Goal: Task Accomplishment & Management: Manage account settings

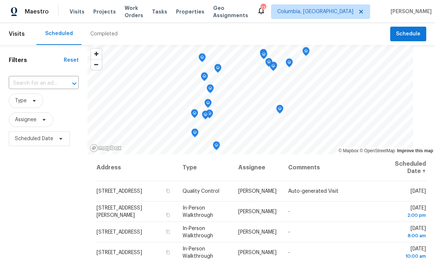
click at [96, 15] on span "Projects" at bounding box center [104, 11] width 23 height 7
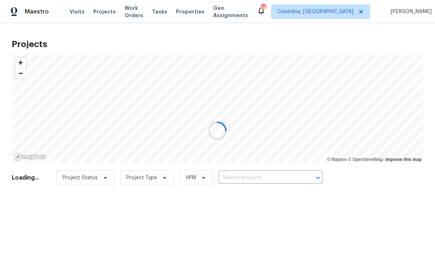
click at [252, 181] on div at bounding box center [217, 130] width 435 height 261
click at [242, 179] on div at bounding box center [217, 130] width 435 height 261
click at [255, 182] on div at bounding box center [217, 130] width 435 height 261
click at [264, 175] on div at bounding box center [217, 130] width 435 height 261
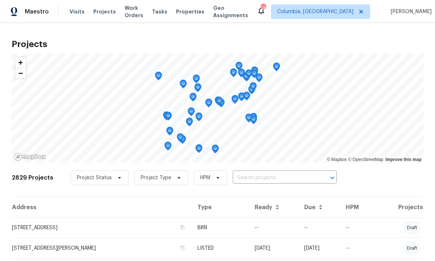
click at [255, 178] on input "text" at bounding box center [275, 177] width 84 height 11
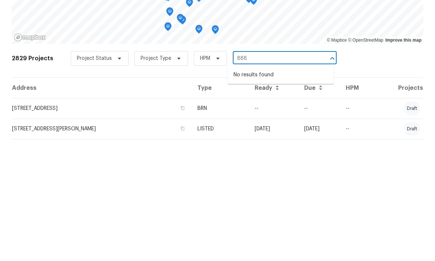
scroll to position [27, 0]
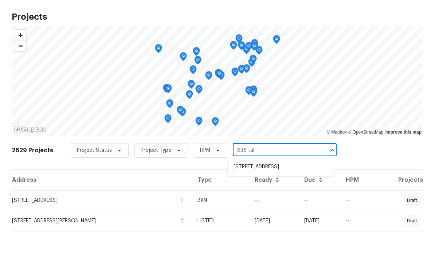
type input "838 tall"
click at [277, 188] on li "[STREET_ADDRESS]" at bounding box center [281, 194] width 106 height 12
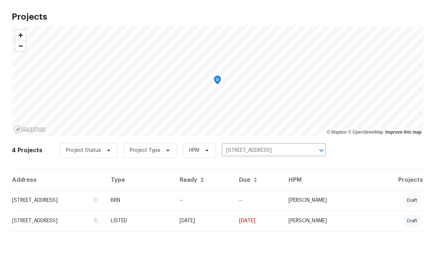
scroll to position [27, 0]
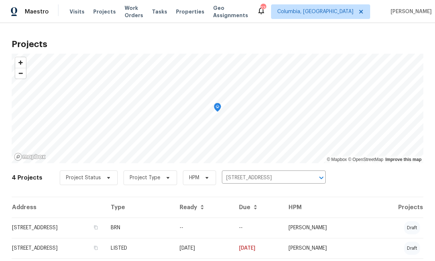
click at [75, 217] on td "[STREET_ADDRESS]" at bounding box center [58, 227] width 93 height 20
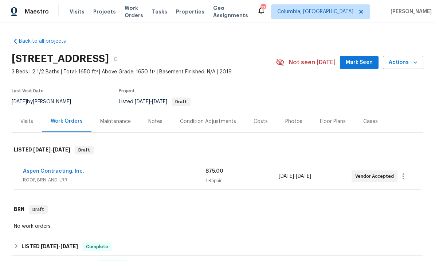
click at [65, 170] on link "Aspen Contracting, Inc." at bounding box center [53, 170] width 61 height 5
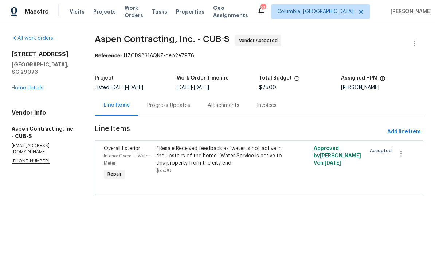
click at [176, 104] on div "Progress Updates" at bounding box center [168, 105] width 43 height 7
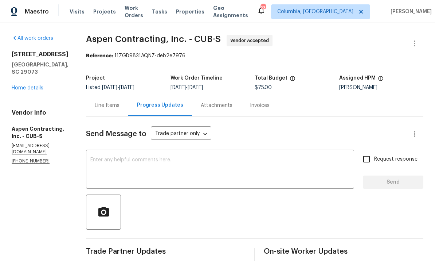
click at [21, 85] on link "Home details" at bounding box center [28, 87] width 32 height 5
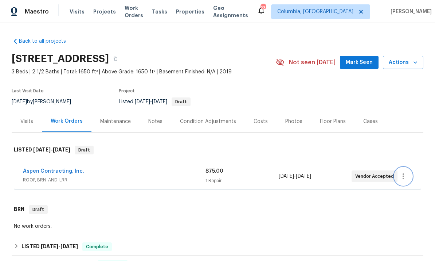
click at [405, 172] on icon "button" at bounding box center [403, 176] width 9 height 9
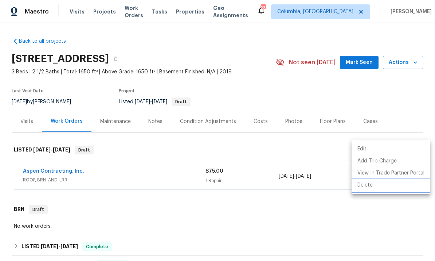
click at [369, 188] on li "Delete" at bounding box center [391, 185] width 79 height 12
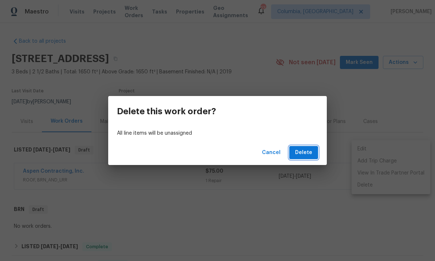
click at [303, 157] on button "Delete" at bounding box center [304, 152] width 29 height 13
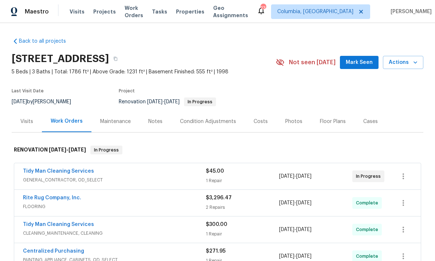
click at [71, 13] on span "Visits" at bounding box center [77, 11] width 15 height 7
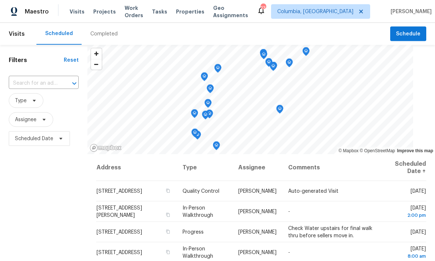
scroll to position [27, 0]
click at [0, 0] on icon at bounding box center [0, 0] width 0 height 0
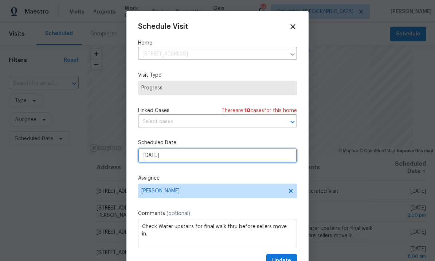
click at [191, 156] on input "[DATE]" at bounding box center [217, 155] width 159 height 15
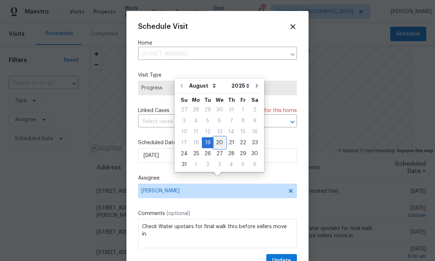
click at [219, 137] on div "20" at bounding box center [220, 142] width 12 height 10
type input "[DATE]"
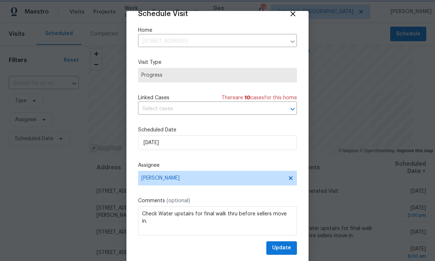
scroll to position [14, 0]
click at [287, 254] on button "Update" at bounding box center [282, 247] width 31 height 13
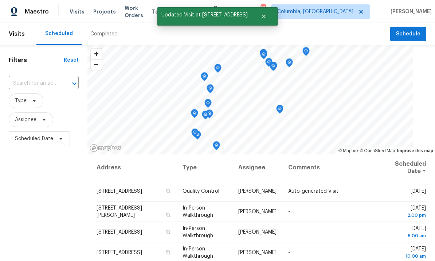
scroll to position [0, 0]
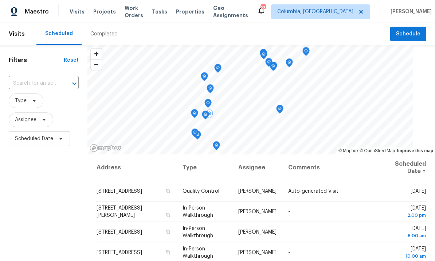
click at [0, 0] on icon at bounding box center [0, 0] width 0 height 0
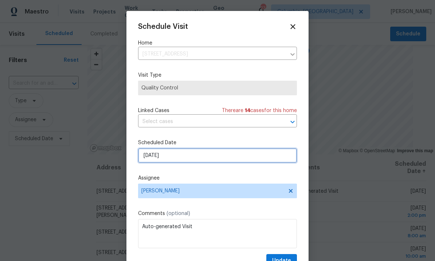
click at [203, 163] on input "[DATE]" at bounding box center [217, 155] width 159 height 15
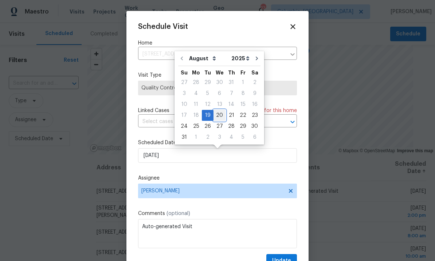
click at [216, 114] on div "20" at bounding box center [220, 115] width 12 height 10
type input "[DATE]"
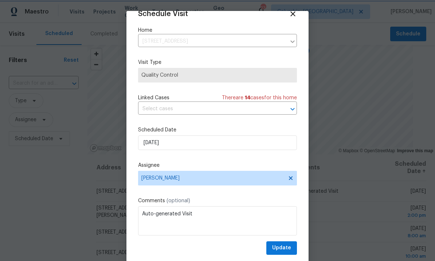
scroll to position [14, 0]
click at [285, 249] on span "Update" at bounding box center [281, 247] width 19 height 9
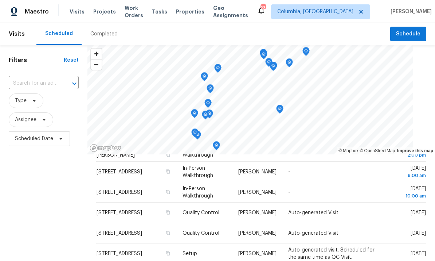
click at [79, 190] on div "Filters Reset ​ Type Assignee Scheduled Date" at bounding box center [44, 204] width 88 height 318
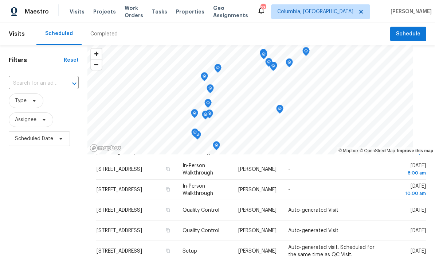
click at [79, 190] on div "Filters Reset ​ Type Assignee Scheduled Date" at bounding box center [44, 204] width 88 height 318
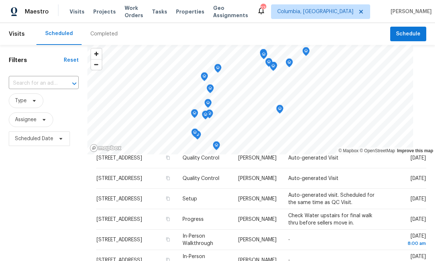
scroll to position [109, 0]
